Goal: Transaction & Acquisition: Obtain resource

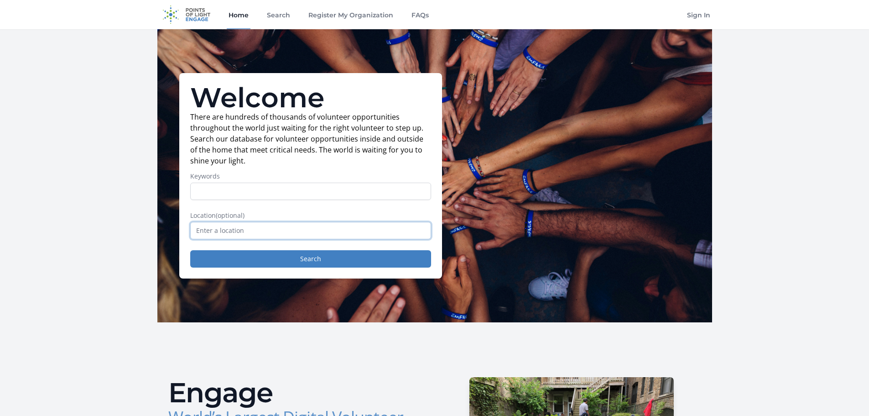
click at [323, 232] on input "text" at bounding box center [310, 230] width 241 height 17
click at [276, 190] on input "Keywords" at bounding box center [310, 191] width 241 height 17
type input "virtual volunteer"
click at [190, 250] on button "Search" at bounding box center [310, 258] width 241 height 17
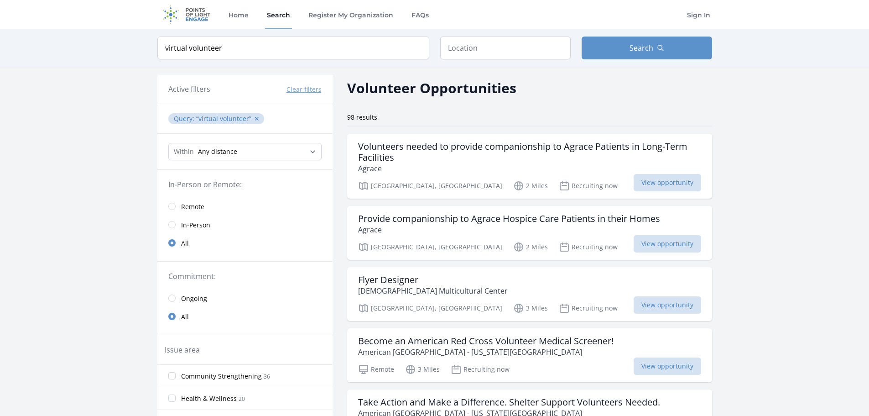
click at [197, 204] on span "Remote" at bounding box center [192, 206] width 23 height 9
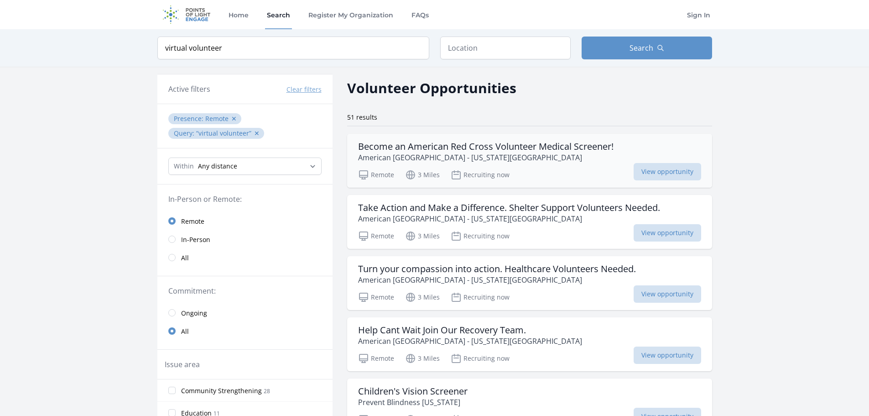
click at [507, 146] on h3 "Become an American Red Cross Volunteer Medical Screener!" at bounding box center [486, 146] width 256 height 11
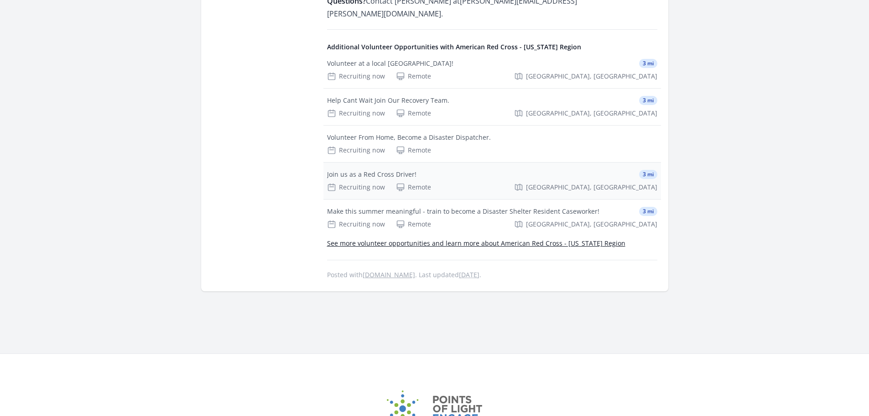
scroll to position [913, 0]
